Goal: Task Accomplishment & Management: Use online tool/utility

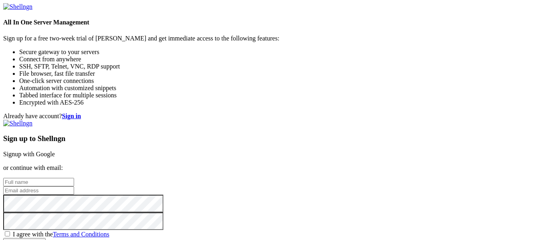
click at [74, 178] on input "text" at bounding box center [38, 182] width 71 height 8
type input "[PERSON_NAME]"
click at [74, 186] on input "email" at bounding box center [38, 190] width 71 height 8
type input "[EMAIL_ADDRESS][DOMAIN_NAME]"
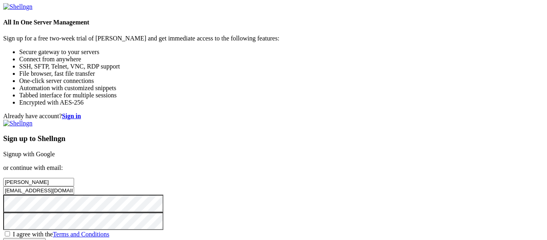
click at [109, 231] on span "I agree with the Terms and Conditions" at bounding box center [61, 234] width 96 height 7
click at [10, 231] on input "I agree with the Terms and Conditions" at bounding box center [7, 233] width 5 height 5
checkbox input "true"
click at [46, 238] on input "Create account" at bounding box center [24, 242] width 42 height 8
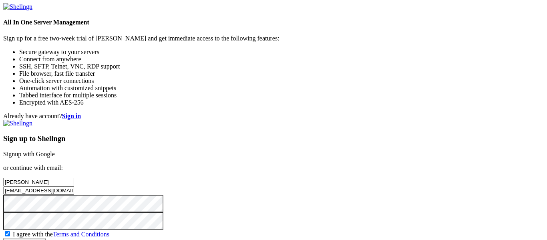
click at [46, 238] on input "Create account" at bounding box center [24, 242] width 42 height 8
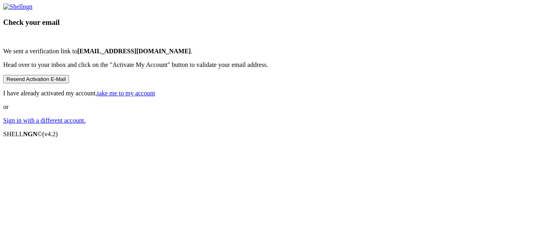
scroll to position [35, 0]
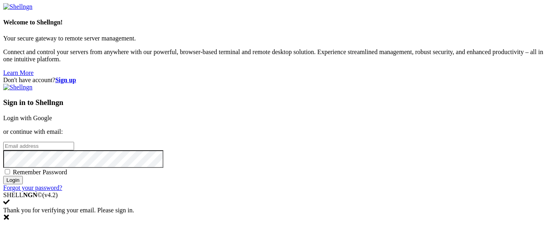
type input "[EMAIL_ADDRESS][DOMAIN_NAME]"
click at [67, 168] on span "Remember Password" at bounding box center [40, 171] width 54 height 7
click at [10, 169] on input "Remember Password" at bounding box center [7, 171] width 5 height 5
checkbox input "true"
click at [23, 184] on input "Login" at bounding box center [13, 180] width 20 height 8
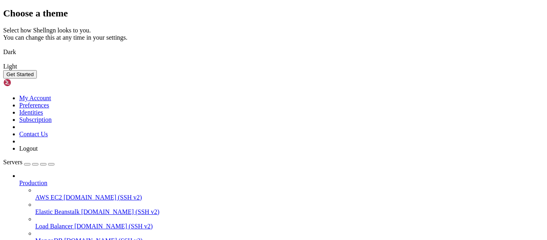
click at [37, 78] on button "Get Started" at bounding box center [20, 74] width 34 height 8
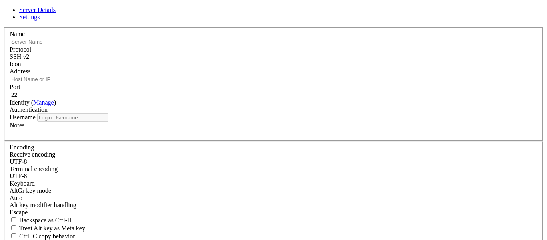
type input "[EMAIL_ADDRESS][DOMAIN_NAME]"
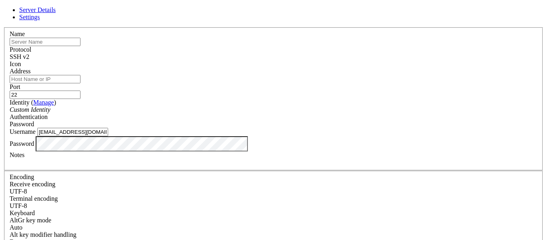
click at [329, 57] on div "SSH v2" at bounding box center [274, 56] width 528 height 7
click at [10, 68] on span at bounding box center [10, 68] width 0 height 0
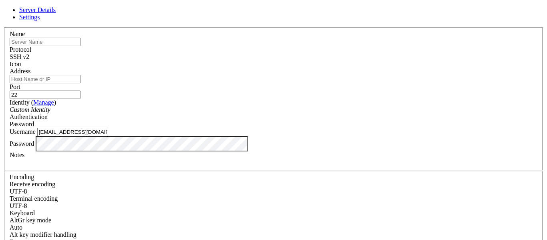
click at [10, 68] on span at bounding box center [10, 68] width 0 height 0
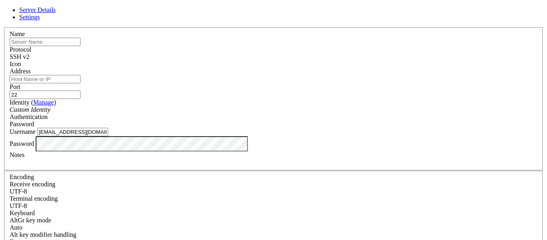
click at [80, 46] on input "text" at bounding box center [45, 42] width 71 height 8
click at [366, 120] on div "Password" at bounding box center [274, 123] width 528 height 7
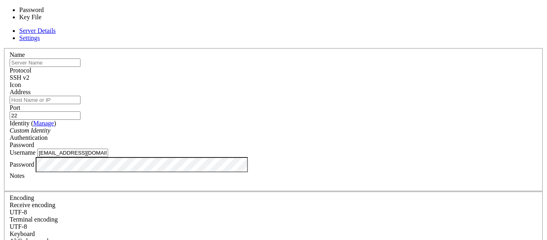
click at [34, 141] on span "Password" at bounding box center [22, 144] width 24 height 7
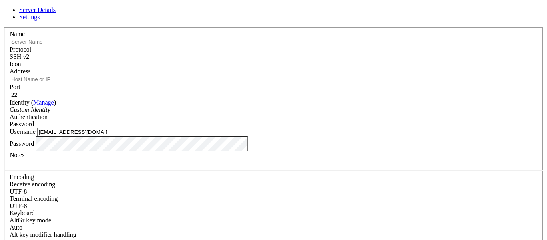
click at [80, 46] on input "text" at bounding box center [45, 42] width 71 height 8
type input "Switch"
click at [80, 83] on input "Address" at bounding box center [45, 79] width 71 height 8
type input "10.0.0.251"
click at [34, 120] on span "Password" at bounding box center [22, 123] width 24 height 7
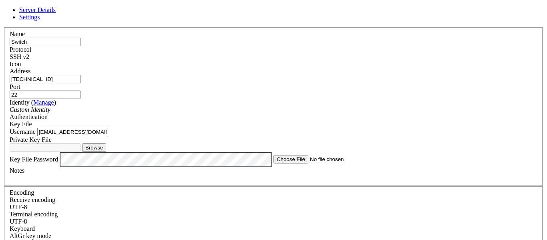
click at [312, 120] on div "Key File" at bounding box center [274, 123] width 528 height 7
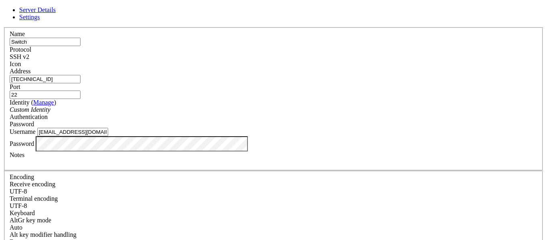
scroll to position [19, 0]
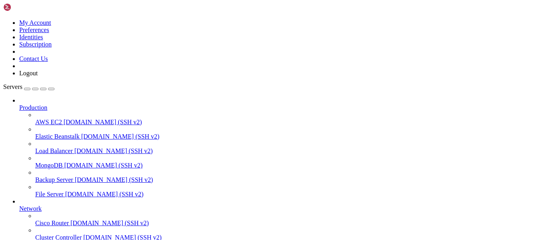
scroll to position [83, 0]
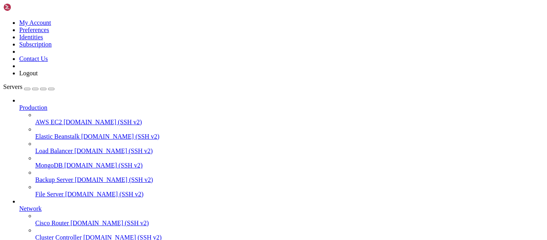
click at [35, 89] on div "button" at bounding box center [35, 89] width 0 height 0
click at [50, 199] on div "Servers Production AWS EC2 demo.shellngn.com (SSH v2) Elastic Beanstalk demo.sh…" at bounding box center [273, 197] width 540 height 229
click at [27, 89] on div "button" at bounding box center [27, 89] width 0 height 0
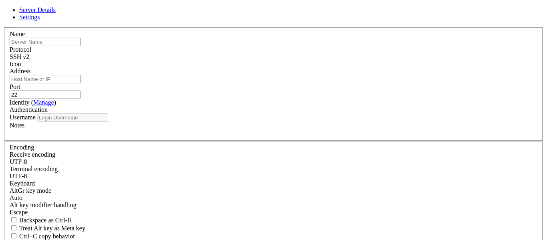
type input "[EMAIL_ADDRESS][DOMAIN_NAME]"
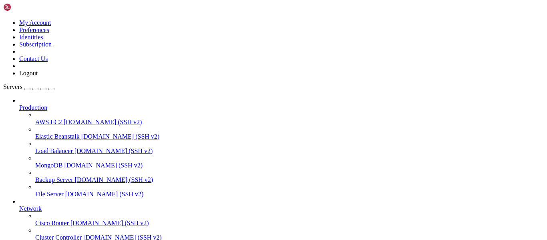
click at [124, 48] on div at bounding box center [273, 120] width 547 height 240
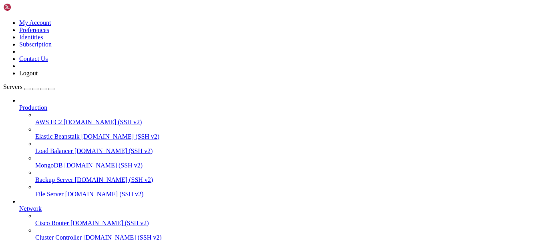
click at [27, 89] on div "button" at bounding box center [27, 89] width 0 height 0
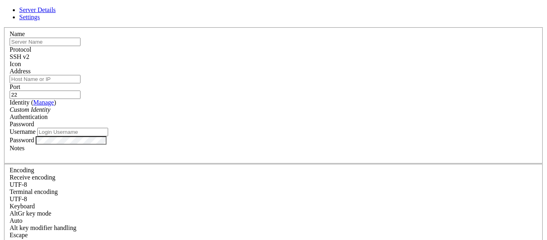
type input "[EMAIL_ADDRESS][DOMAIN_NAME]"
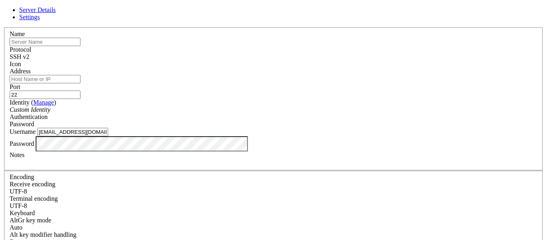
click at [355, 68] on div at bounding box center [274, 68] width 528 height 0
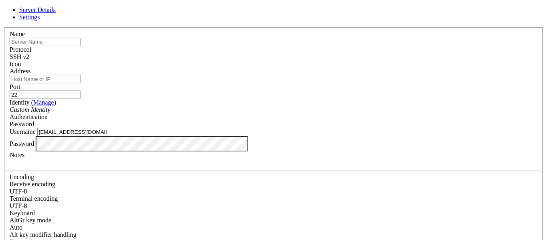
click at [80, 83] on input "Address" at bounding box center [45, 79] width 71 height 8
type input "127.0.0.1"
click at [34, 120] on span "Password" at bounding box center [22, 123] width 24 height 7
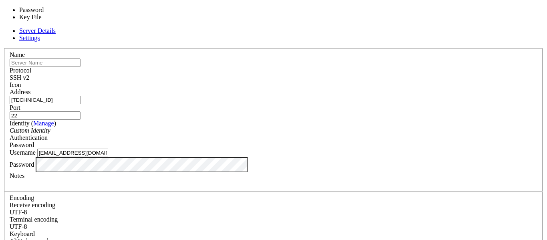
click at [34, 141] on span "Password" at bounding box center [22, 144] width 24 height 7
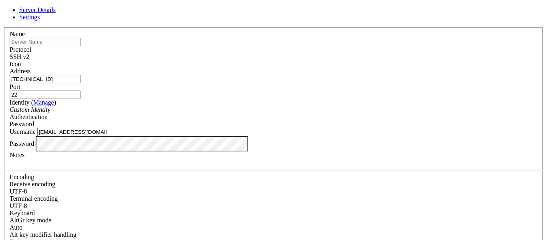
click at [29, 56] on span "SSH v2" at bounding box center [20, 56] width 20 height 7
click at [216, 46] on div "Name" at bounding box center [274, 38] width 528 height 16
click at [80, 46] on input "text" at bounding box center [45, 42] width 71 height 8
click at [261, 112] on div "Custom Identity" at bounding box center [274, 109] width 528 height 7
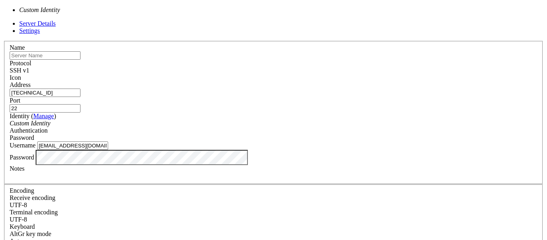
click at [258, 120] on div "Custom Identity" at bounding box center [274, 123] width 528 height 7
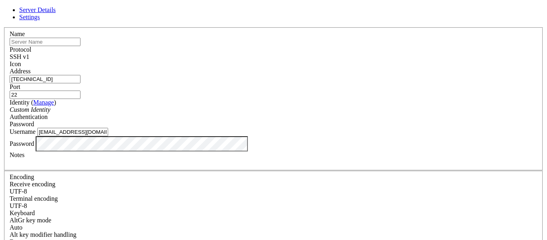
click at [246, 46] on div "Name" at bounding box center [274, 38] width 528 height 16
click at [80, 46] on input "text" at bounding box center [45, 42] width 71 height 8
type input "try"
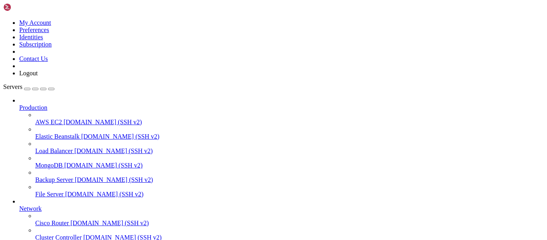
click at [3, 19] on icon at bounding box center [3, 19] width 0 height 0
click at [43, 89] on div "button" at bounding box center [43, 89] width 0 height 0
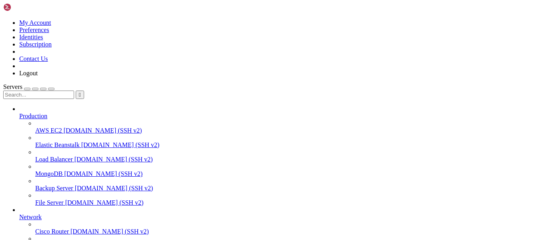
click at [53, 90] on input "text" at bounding box center [38, 94] width 71 height 8
click at [54, 83] on link "Servers" at bounding box center [28, 86] width 51 height 7
click at [51, 89] on icon "button" at bounding box center [51, 89] width 0 height 0
click at [27, 89] on div "button" at bounding box center [27, 89] width 0 height 0
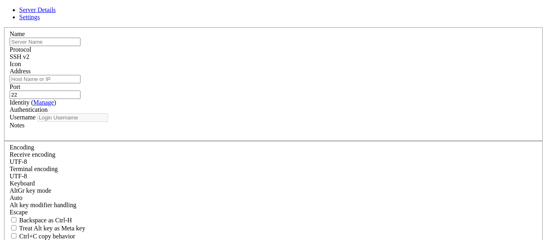
type input "[EMAIL_ADDRESS][DOMAIN_NAME]"
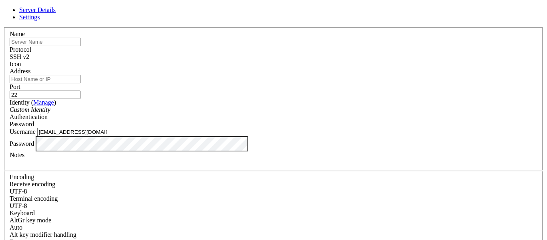
click at [40, 14] on link "Settings" at bounding box center [29, 17] width 21 height 7
click at [56, 13] on span "Server Details" at bounding box center [37, 9] width 36 height 7
click at [29, 53] on span "SSH v2" at bounding box center [20, 56] width 20 height 7
click at [352, 60] on div "Icon" at bounding box center [274, 63] width 528 height 7
click at [10, 68] on span at bounding box center [10, 68] width 0 height 0
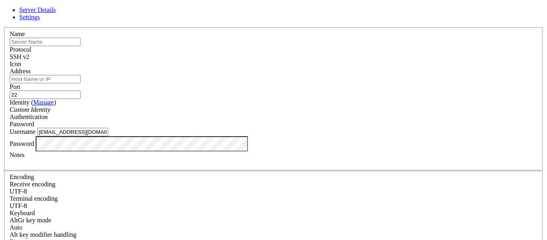
scroll to position [1, 0]
click at [80, 83] on input "Address" at bounding box center [45, 79] width 71 height 8
type input "2601:602:9203:61d0::1582"
click at [333, 120] on div "Password" at bounding box center [274, 123] width 528 height 7
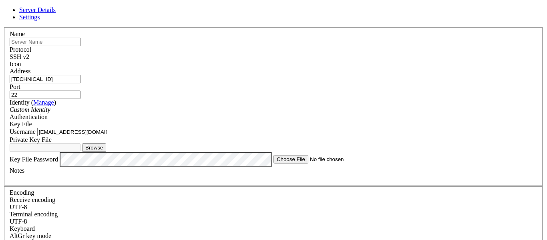
click at [313, 120] on div "Key File" at bounding box center [274, 123] width 528 height 7
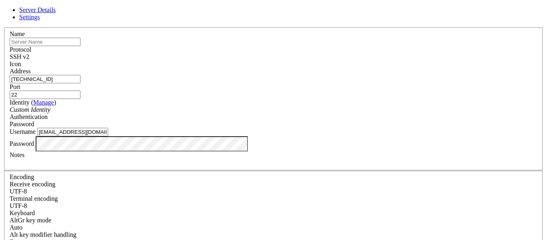
scroll to position [0, 0]
click at [80, 46] on input "text" at bounding box center [45, 42] width 71 height 8
type input "??"
click at [40, 18] on span "Settings" at bounding box center [29, 17] width 21 height 7
click at [216, 188] on div "UTF-8" at bounding box center [274, 191] width 528 height 7
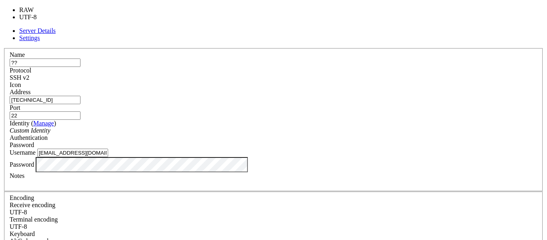
click at [216, 209] on div "UTF-8" at bounding box center [274, 212] width 528 height 7
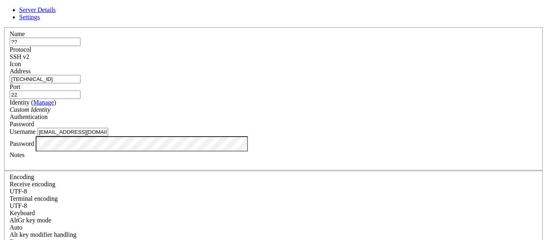
scroll to position [135, 0]
click at [56, 13] on span "Server Details" at bounding box center [37, 9] width 36 height 7
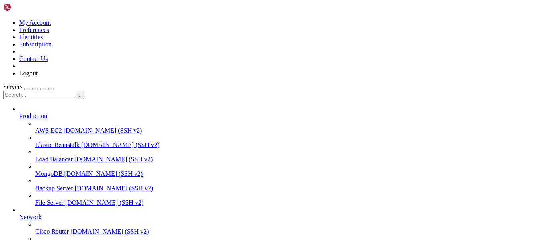
scroll to position [159, 0]
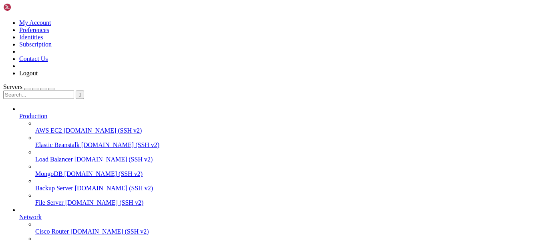
click at [27, 89] on div "button" at bounding box center [27, 89] width 0 height 0
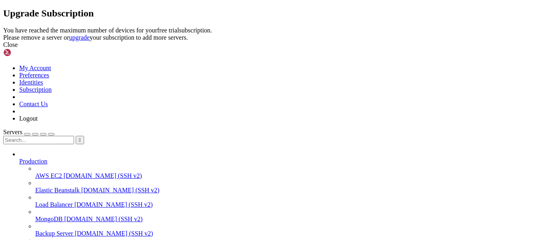
click at [3, 27] on icon at bounding box center [3, 27] width 0 height 0
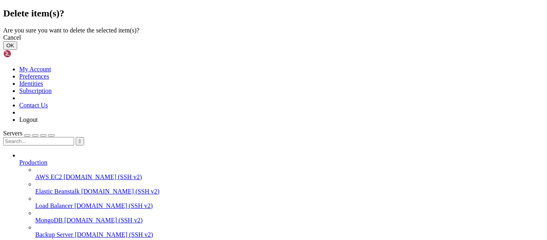
click at [17, 50] on button "OK" at bounding box center [10, 45] width 14 height 8
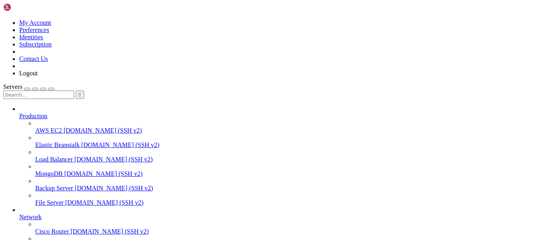
scroll to position [138, 0]
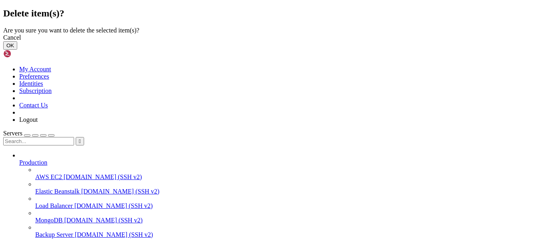
click at [17, 50] on button "OK" at bounding box center [10, 45] width 14 height 8
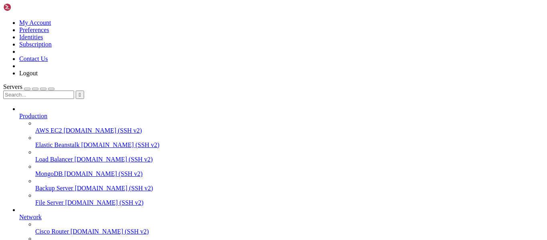
scroll to position [117, 0]
click at [27, 89] on div "button" at bounding box center [27, 89] width 0 height 0
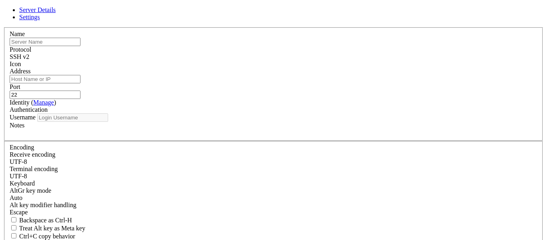
type input "[EMAIL_ADDRESS][DOMAIN_NAME]"
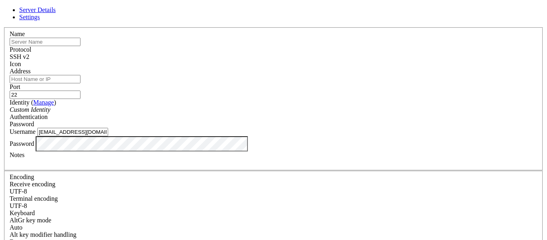
click at [80, 90] on input "22" at bounding box center [45, 94] width 71 height 8
type input "2"
type input "80"
click at [80, 83] on input "Address" at bounding box center [45, 79] width 71 height 8
type input "10.0.0.251"
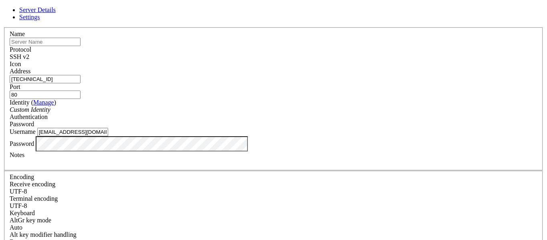
click at [357, 120] on div "Password" at bounding box center [274, 123] width 528 height 7
click at [34, 143] on label "Password" at bounding box center [22, 143] width 24 height 7
click at [108, 128] on input "[EMAIL_ADDRESS][DOMAIN_NAME]" at bounding box center [72, 132] width 71 height 8
drag, startPoint x: 238, startPoint y: 125, endPoint x: 134, endPoint y: 117, distance: 103.5
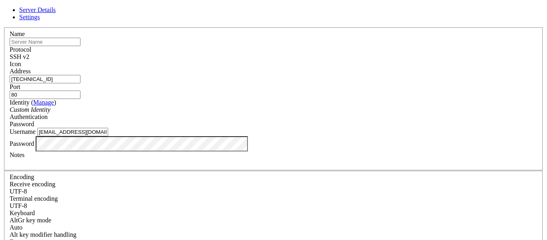
click at [134, 117] on div "Server Details Settings Name Protocol SSH v2 Icon" at bounding box center [273, 171] width 540 height 331
type input "root"
click at [148, 154] on div "Server Details Settings Name Protocol SSH v2 Icon" at bounding box center [273, 171] width 540 height 331
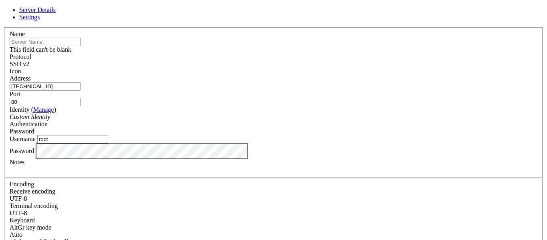
scroll to position [0, 0]
click at [80, 46] on input "text" at bounding box center [45, 42] width 71 height 8
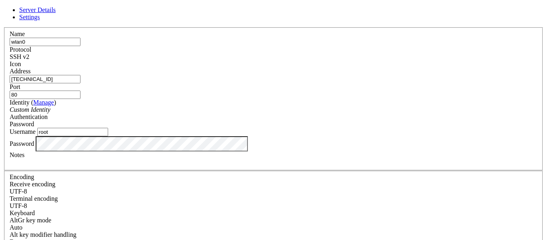
scroll to position [19, 0]
type input "wlan0"
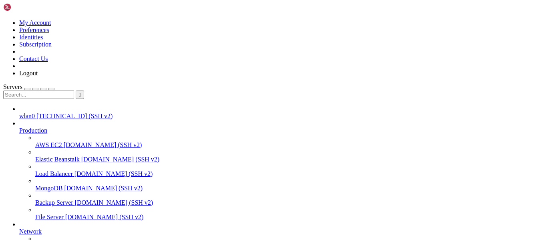
scroll to position [0, 0]
click at [38, 90] on input "text" at bounding box center [38, 94] width 71 height 8
click at [38, 112] on link "wlan0 10.0.0.251 (SSH v2)" at bounding box center [281, 115] width 524 height 7
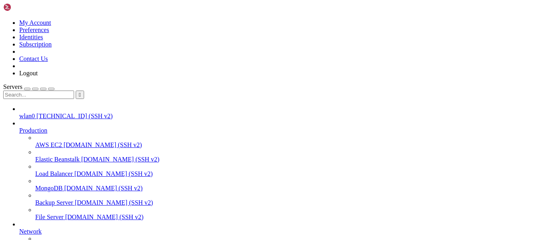
scroll to position [138, 0]
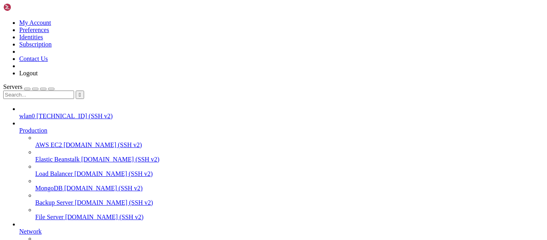
click at [42, 228] on span "Network" at bounding box center [30, 231] width 22 height 7
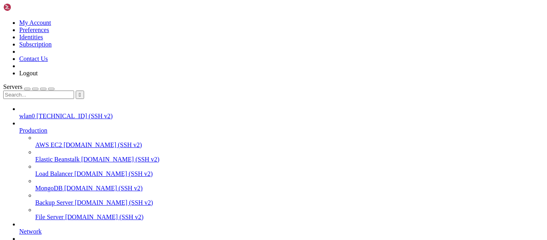
click at [38, 228] on span "Network" at bounding box center [30, 231] width 22 height 7
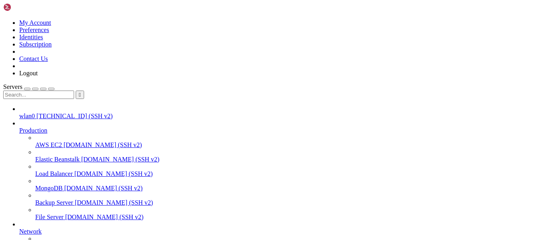
scroll to position [0, 0]
